Goal: Task Accomplishment & Management: Complete application form

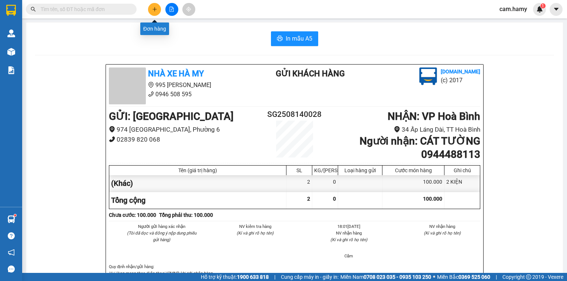
click at [155, 10] on icon "plus" at bounding box center [154, 9] width 5 height 5
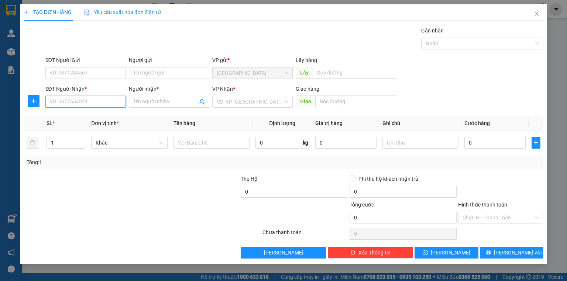
click at [69, 105] on input "SĐT Người Nhận *" at bounding box center [85, 102] width 80 height 12
click at [80, 97] on input "175" at bounding box center [85, 102] width 80 height 12
click at [99, 114] on div "0347562175 - CÔNG HẬU" at bounding box center [86, 116] width 72 height 8
type input "0347562175"
type input "CÔNG HẬU"
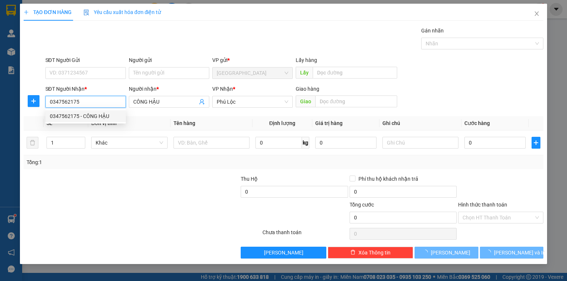
type input "30.000"
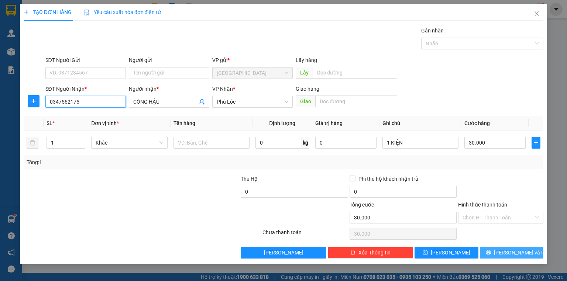
type input "0347562175"
click at [528, 256] on button "[PERSON_NAME] và In" at bounding box center [512, 253] width 64 height 12
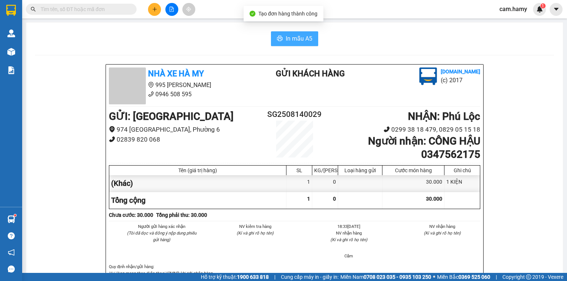
click at [300, 42] on span "In mẫu A5" at bounding box center [299, 38] width 27 height 9
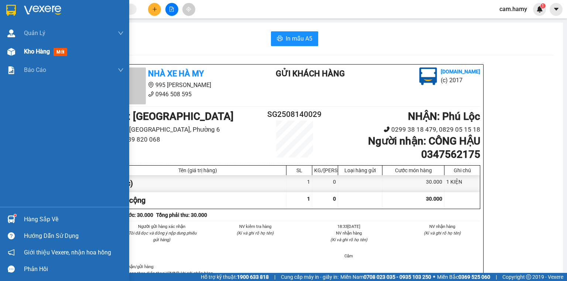
click at [19, 52] on div "Kho hàng mới" at bounding box center [64, 51] width 129 height 18
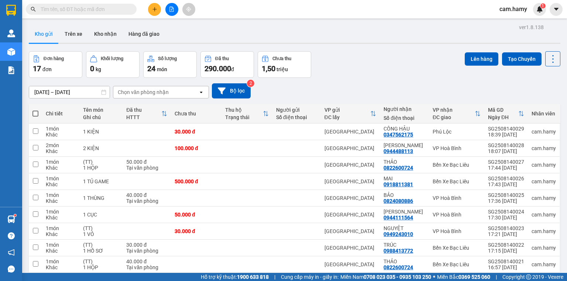
click at [151, 21] on main "ver 1.8.138 Kho gửi Trên xe Kho nhận Hàng đã giao Đơn hàng 17 đơn Khối lượng 0 …" at bounding box center [283, 136] width 567 height 273
click at [151, 15] on div at bounding box center [171, 9] width 55 height 13
click at [155, 12] on button at bounding box center [154, 9] width 13 height 13
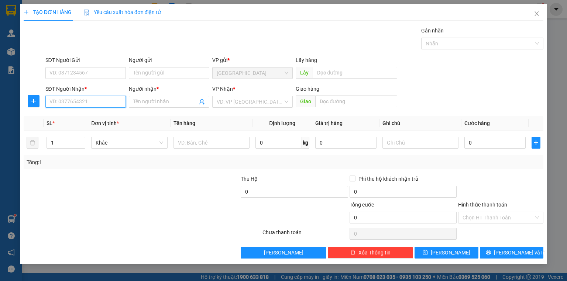
click at [84, 97] on input "SĐT Người Nhận *" at bounding box center [85, 102] width 80 height 12
type input "0916303501"
click at [86, 115] on div "0916303501 - NGHI" at bounding box center [86, 116] width 72 height 8
type input "NGHI"
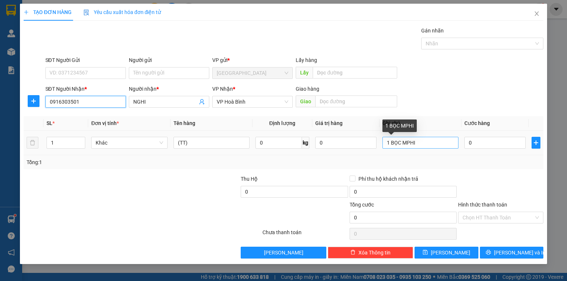
type input "0916303501"
click at [453, 144] on input "1 BỌC MPHI" at bounding box center [421, 143] width 76 height 12
click at [440, 142] on input "1 BỌC MPHI" at bounding box center [421, 143] width 76 height 12
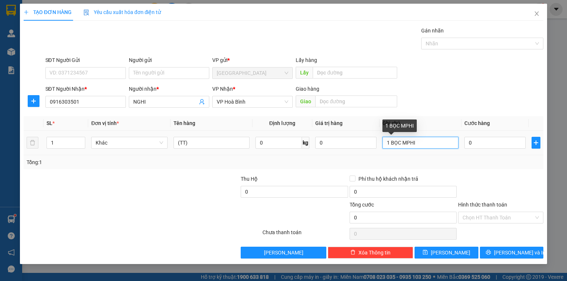
click at [440, 142] on input "1 BỌC MPHI" at bounding box center [421, 143] width 76 height 12
type input "1 BỌC"
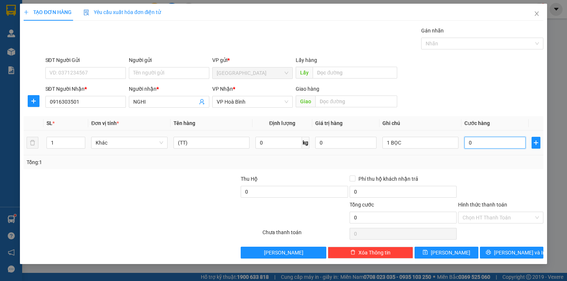
click at [477, 146] on input "0" at bounding box center [495, 143] width 61 height 12
type input "3"
type input "30"
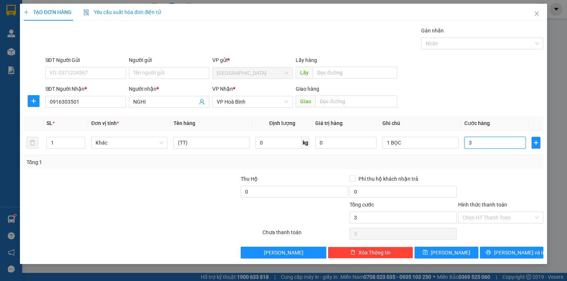
type input "30"
type input "30.000"
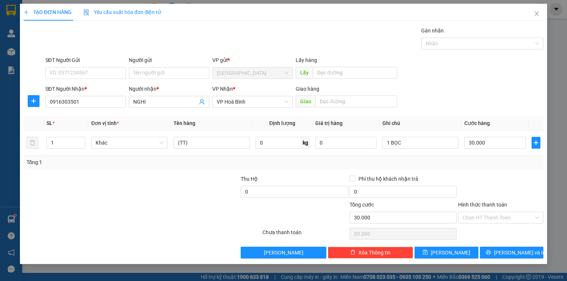
click at [506, 173] on div "Transit Pickup Surcharge Ids Transit Deliver Surcharge Ids Transit Deliver Surc…" at bounding box center [284, 143] width 520 height 232
click at [507, 193] on div at bounding box center [501, 188] width 87 height 26
click at [515, 250] on span "[PERSON_NAME] và In" at bounding box center [520, 253] width 52 height 8
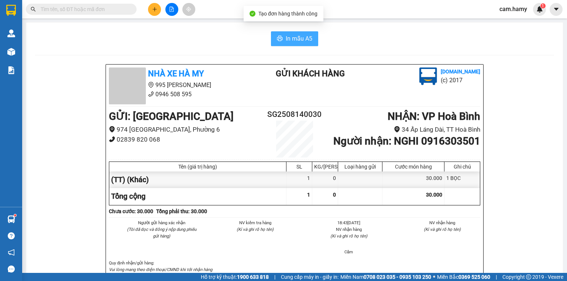
click at [283, 42] on button "In mẫu A5" at bounding box center [294, 38] width 47 height 15
